Goal: Ask a question: Seek information or help from site administrators or community

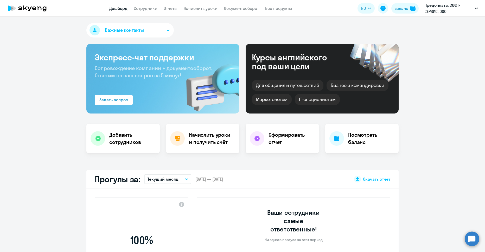
select select "30"
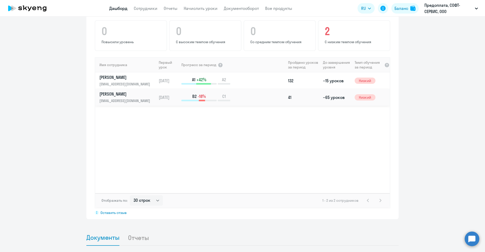
scroll to position [279, 0]
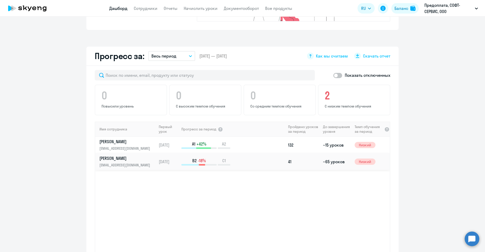
click at [122, 155] on p "[PERSON_NAME]" at bounding box center [126, 158] width 54 height 6
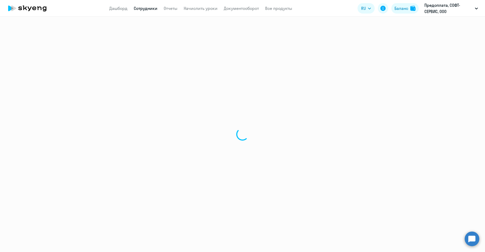
select select "english"
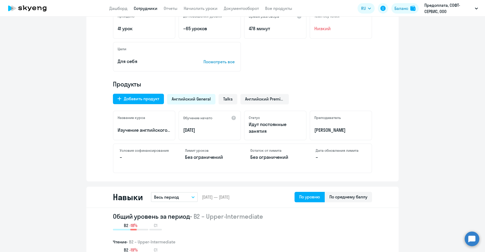
scroll to position [126, 0]
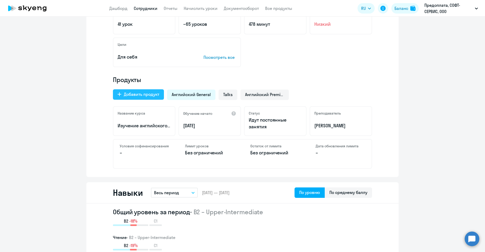
click at [132, 90] on button "Добавить продукт" at bounding box center [138, 94] width 51 height 10
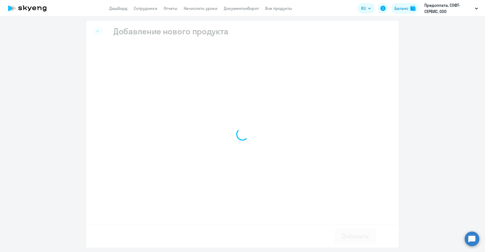
select select "english_adult_not_native_speaker_premium"
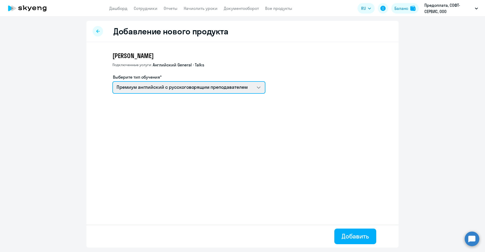
click at [217, 90] on select "Премиум английский с русскоговорящим преподавателем Английский General с англог…" at bounding box center [188, 87] width 153 height 12
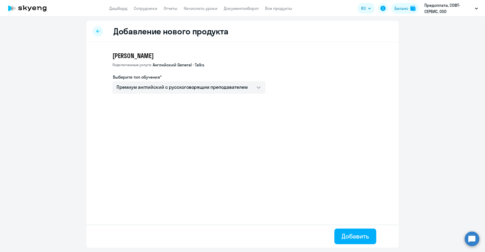
click at [98, 34] on div at bounding box center [98, 31] width 10 height 10
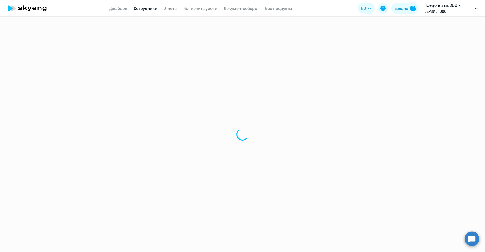
select select "english"
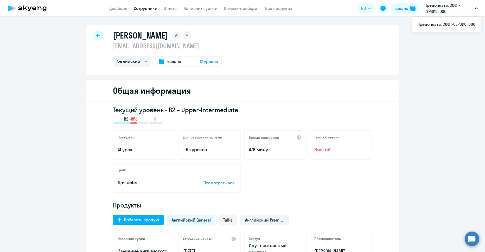
click at [470, 234] on circle at bounding box center [472, 238] width 15 height 15
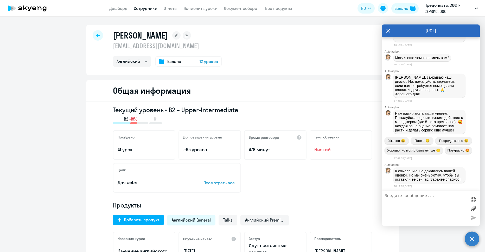
click at [447, 209] on textarea at bounding box center [426, 209] width 82 height 30
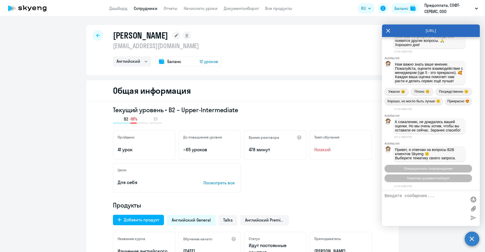
scroll to position [1191, 0]
type textarea "P"
type textarea "З"
type textarea "Здравствуйте, мне нужно обучение испанскому для Гайнанова Эмиля. Как это сделат…"
click at [472, 221] on div at bounding box center [474, 218] width 8 height 8
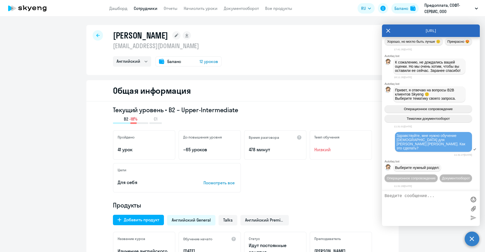
scroll to position [1258, 0]
click at [436, 176] on span "Операционное сопровождение" at bounding box center [411, 178] width 49 height 4
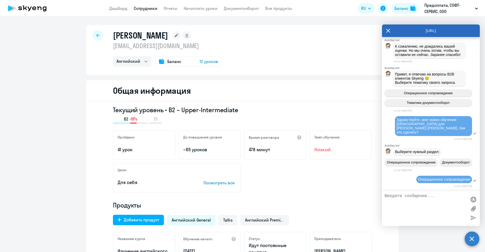
scroll to position [1317, 0]
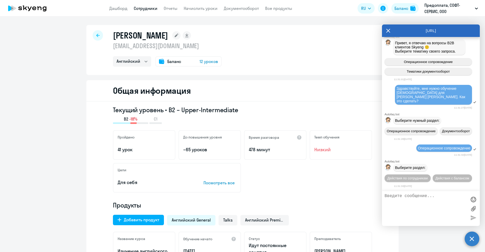
click at [428, 176] on span "Действия по сотрудникам" at bounding box center [408, 178] width 40 height 4
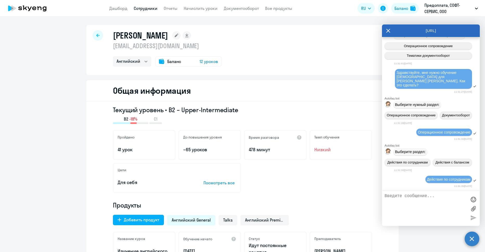
scroll to position [1396, 0]
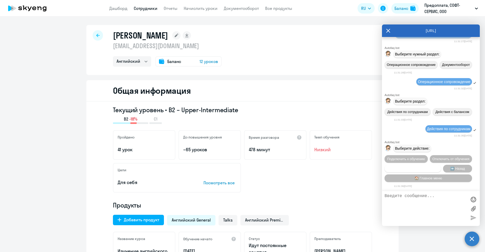
click at [437, 167] on button "Сотруднику нужна помощь" at bounding box center [413, 169] width 57 height 8
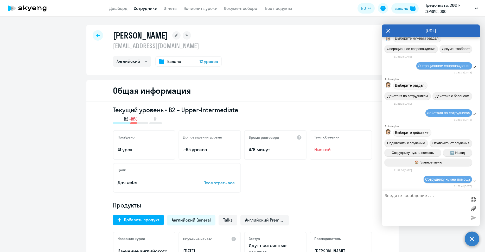
scroll to position [1585, 0]
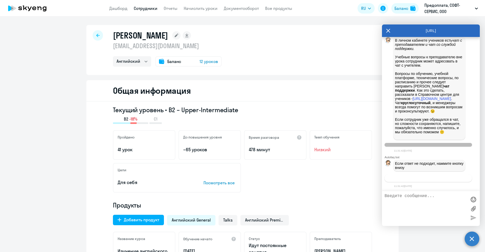
click at [438, 178] on span "Связаться с менеджером" at bounding box center [429, 178] width 40 height 4
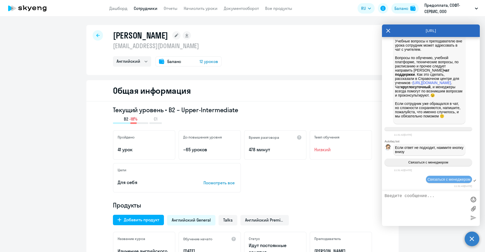
click at [439, 207] on textarea at bounding box center [426, 209] width 82 height 30
click at [438, 212] on textarea at bounding box center [426, 209] width 82 height 30
paste textarea "Здравствуйте, мне нужно обучение испанскому для Гайнанова Эмиля. Как это сделат…"
type textarea "Здравствуйте, мне нужно обучение испанскому для Гайнанова Эмиля. Как это сделат…"
click at [475, 217] on div at bounding box center [474, 218] width 8 height 8
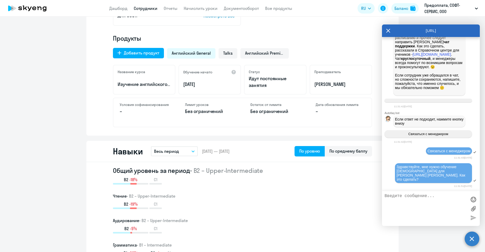
scroll to position [172, 0]
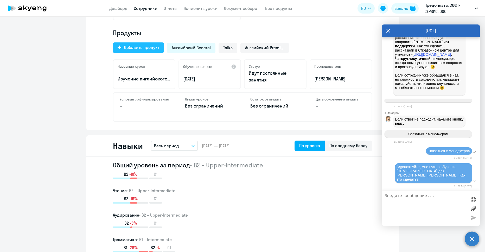
click at [141, 49] on div "Добавить продукт" at bounding box center [141, 47] width 35 height 6
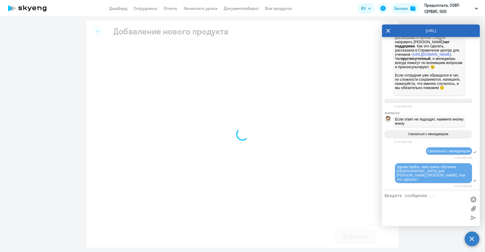
select select "english_adult_not_native_speaker_premium"
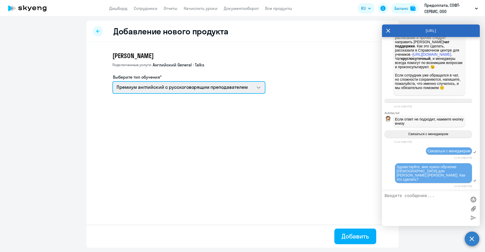
click at [171, 86] on select "Премиум английский с русскоговорящим преподавателем Английский General с англог…" at bounding box center [188, 87] width 153 height 12
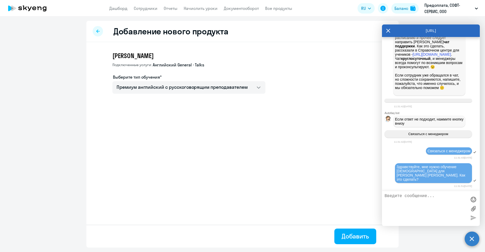
click at [98, 27] on div at bounding box center [98, 31] width 10 height 10
select select "english"
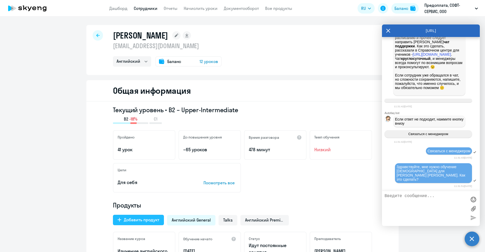
scroll to position [118, 0]
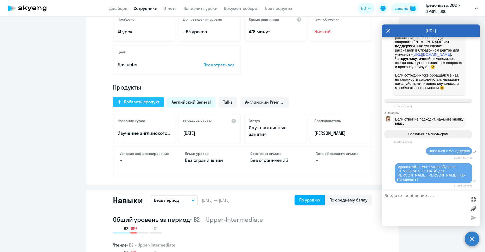
click at [134, 101] on div "Добавить продукт" at bounding box center [141, 102] width 35 height 6
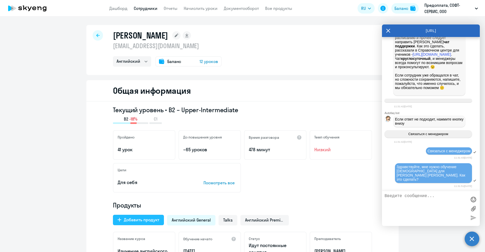
select select "english_adult_not_native_speaker_premium"
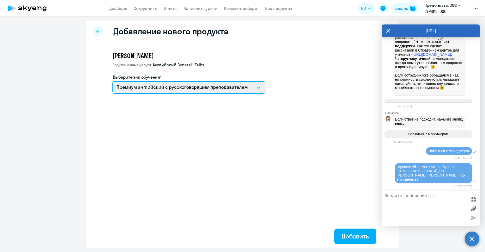
click at [140, 90] on select "Премиум английский с русскоговорящим преподавателем Английский General с англог…" at bounding box center [188, 87] width 153 height 12
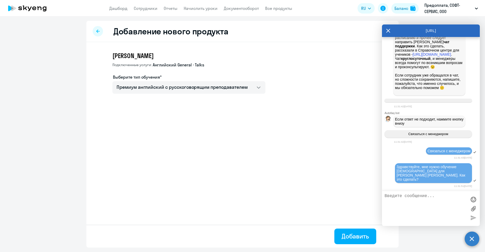
click at [98, 34] on div at bounding box center [98, 31] width 10 height 10
select select "english"
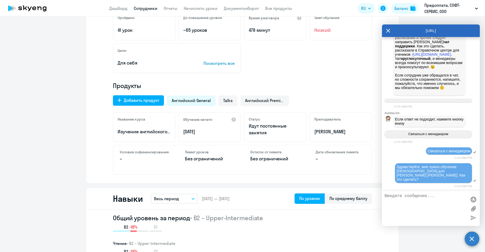
scroll to position [120, 0]
click at [229, 99] on span "Talks" at bounding box center [227, 101] width 9 height 6
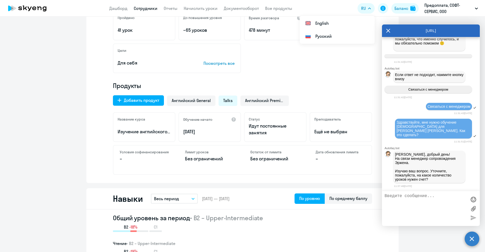
scroll to position [1673, 0]
click at [426, 202] on textarea at bounding box center [426, 209] width 82 height 30
drag, startPoint x: 396, startPoint y: 196, endPoint x: 393, endPoint y: 196, distance: 2.9
click at [393, 196] on textarea "на 8" at bounding box center [426, 209] width 82 height 30
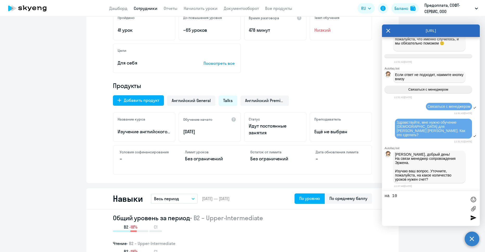
drag, startPoint x: 412, startPoint y: 202, endPoint x: 384, endPoint y: 196, distance: 29.1
click at [384, 196] on div "на 10" at bounding box center [431, 208] width 98 height 35
click at [406, 199] on textarea "на 10" at bounding box center [426, 209] width 82 height 30
drag, startPoint x: 407, startPoint y: 198, endPoint x: 382, endPoint y: 195, distance: 25.0
click at [382, 195] on body "Дашборд Сотрудники Отчеты Начислить уроки Документооборот Все продукты Дашборд …" at bounding box center [242, 126] width 485 height 252
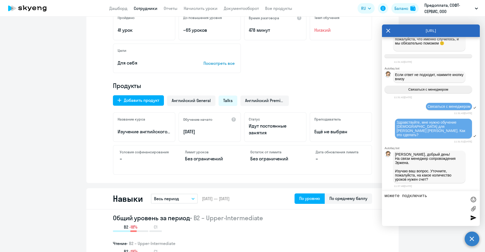
type textarea "можете подключить"
drag, startPoint x: 88, startPoint y: 63, endPoint x: 61, endPoint y: 19, distance: 51.5
click at [88, 63] on div "Текущий уровень • B2 – Upper-Intermediate B2 -18% C1 Пройдено 41 урок До повыше…" at bounding box center [242, 82] width 312 height 201
click at [127, 105] on button "Добавить продукт" at bounding box center [138, 100] width 51 height 10
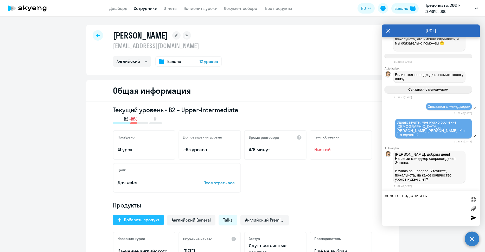
select select "english_adult_not_native_speaker_premium"
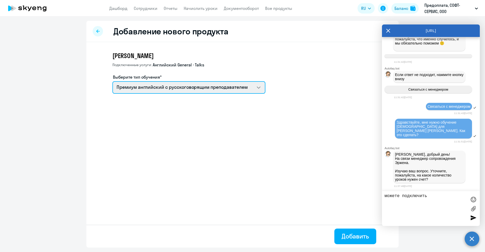
click at [122, 86] on select "Премиум английский с русскоговорящим преподавателем Английский General с англог…" at bounding box center [188, 87] width 153 height 12
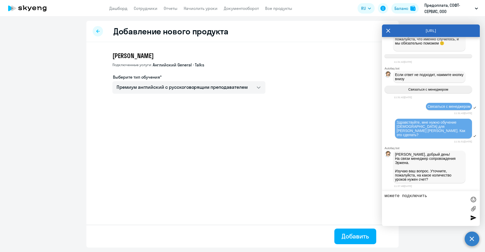
click at [102, 33] on div at bounding box center [98, 31] width 10 height 10
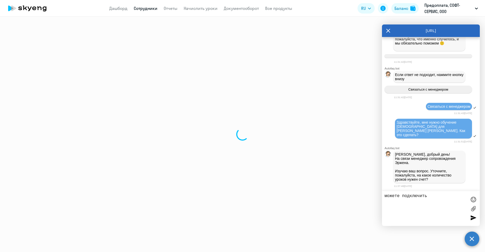
select select "english"
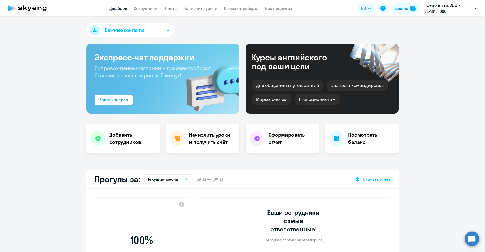
select select "30"
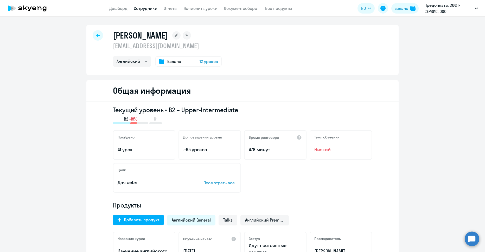
select select "english"
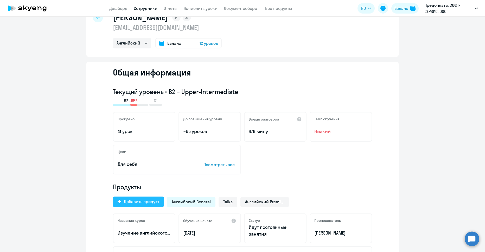
scroll to position [25, 0]
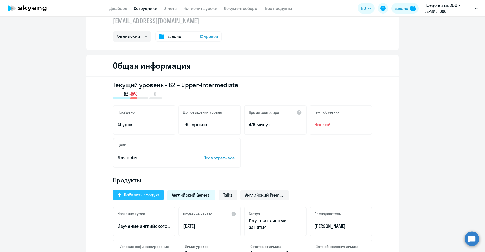
click at [148, 197] on div "Добавить продукт" at bounding box center [141, 195] width 35 height 6
select select "english_adult_not_native_speaker_premium"
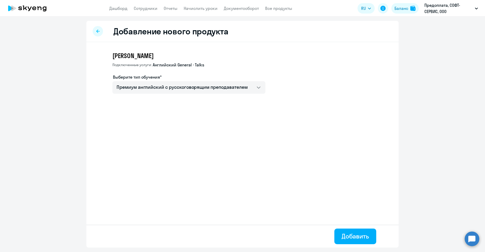
click at [99, 33] on div at bounding box center [98, 31] width 10 height 10
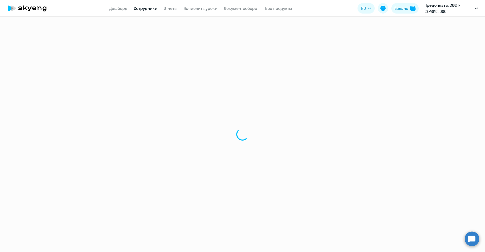
select select "english"
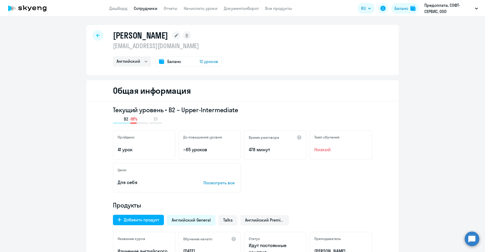
click at [470, 239] on circle at bounding box center [472, 238] width 15 height 15
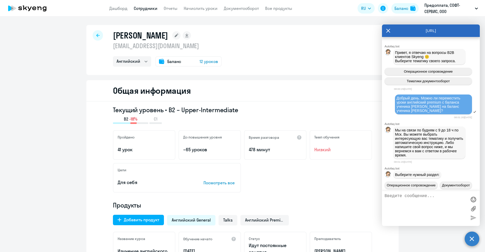
scroll to position [1673, 0]
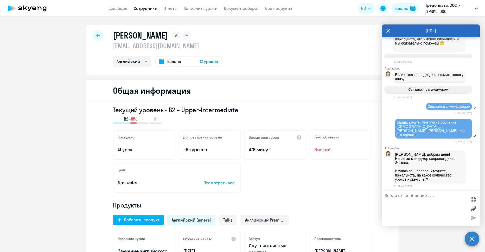
click at [435, 211] on textarea at bounding box center [426, 209] width 82 height 30
type textarea "можете подключить продукт в лк, чтобы я сам мог счет сформировать?"
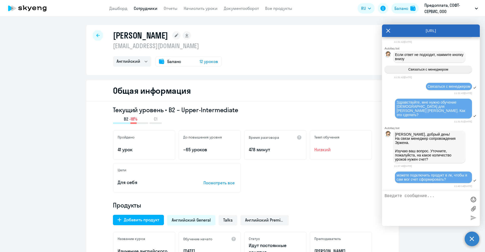
scroll to position [1694, 0]
click at [450, 206] on textarea at bounding box center [426, 209] width 82 height 30
click at [403, 202] on textarea at bounding box center [426, 209] width 82 height 30
type textarea "п"
type textarea "я просто сейчас картой оплатил 8 уроков, а дальше хотел бы с юрлица оплачивать"
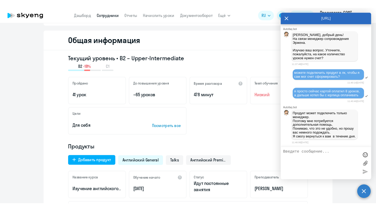
scroll to position [1792, 0]
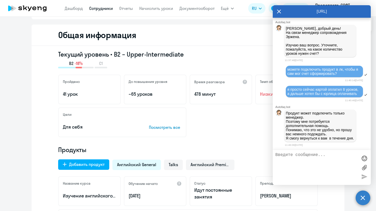
click at [316, 164] on textarea at bounding box center [316, 167] width 82 height 30
type textarea "хорошо"
